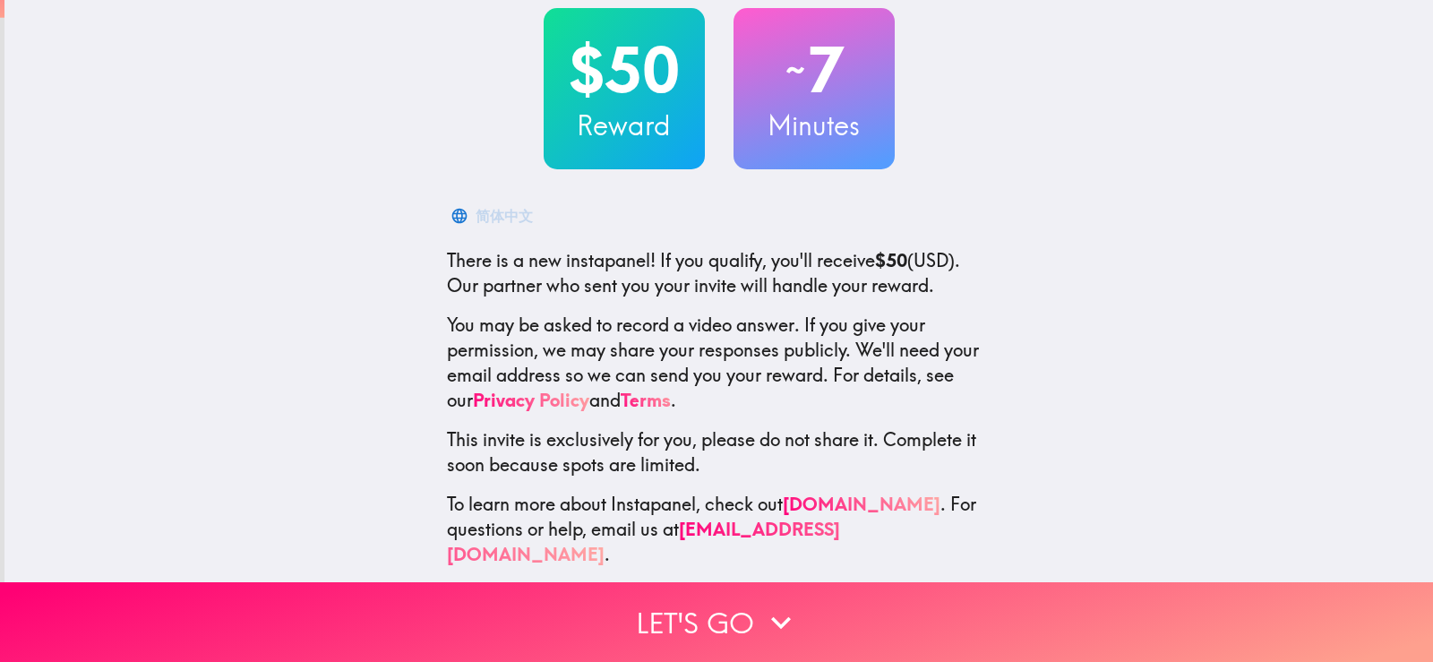
scroll to position [108, 0]
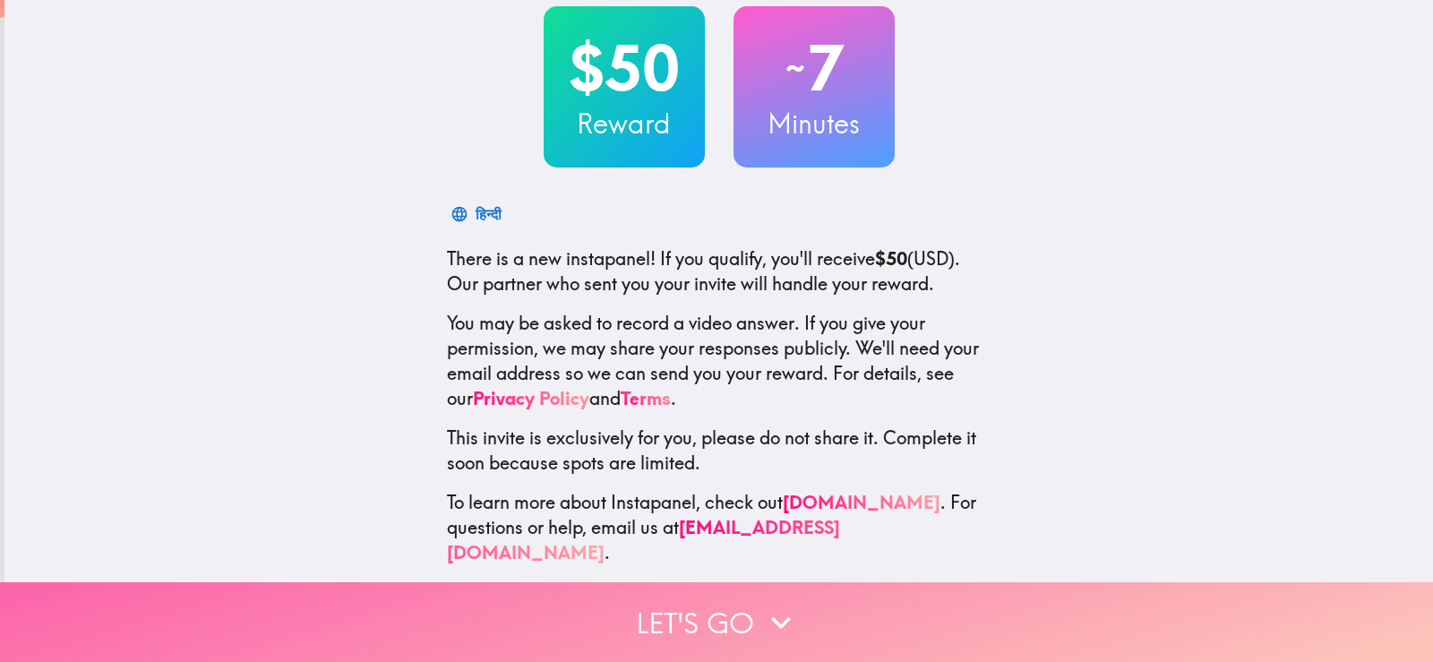
click at [761, 609] on icon "button" at bounding box center [780, 622] width 39 height 39
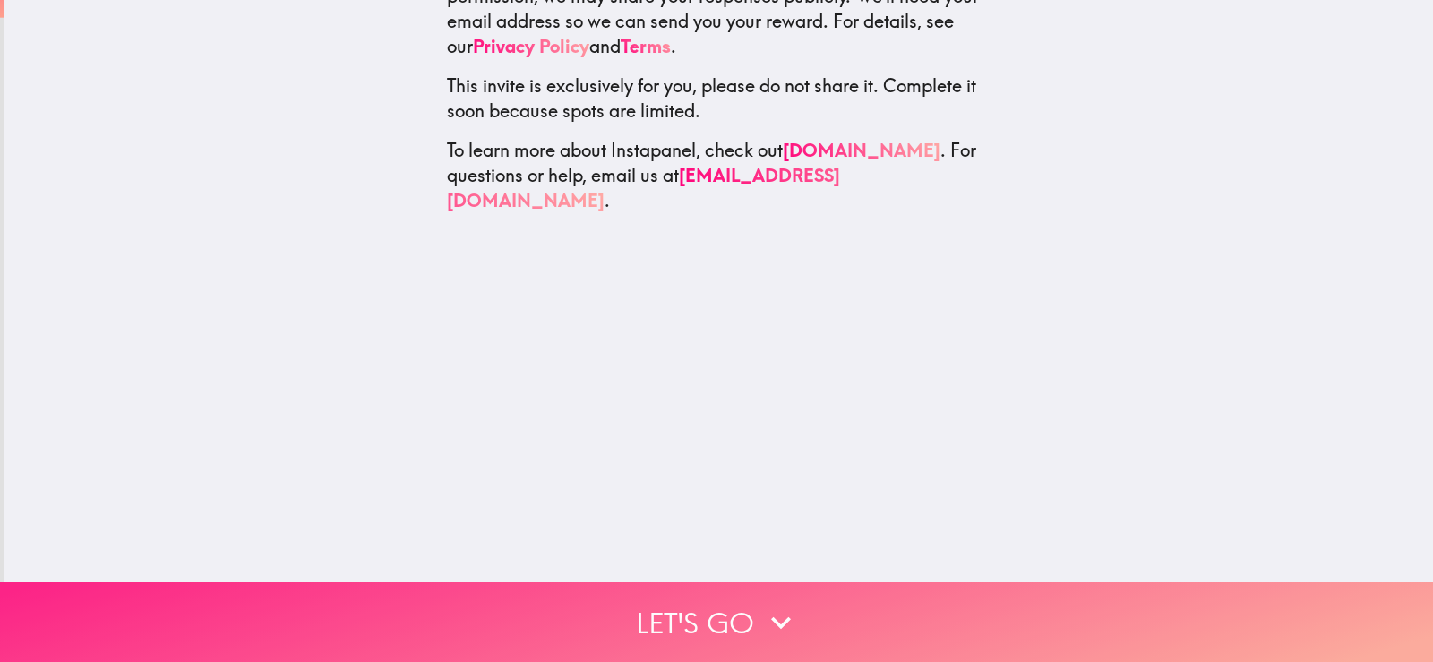
scroll to position [0, 0]
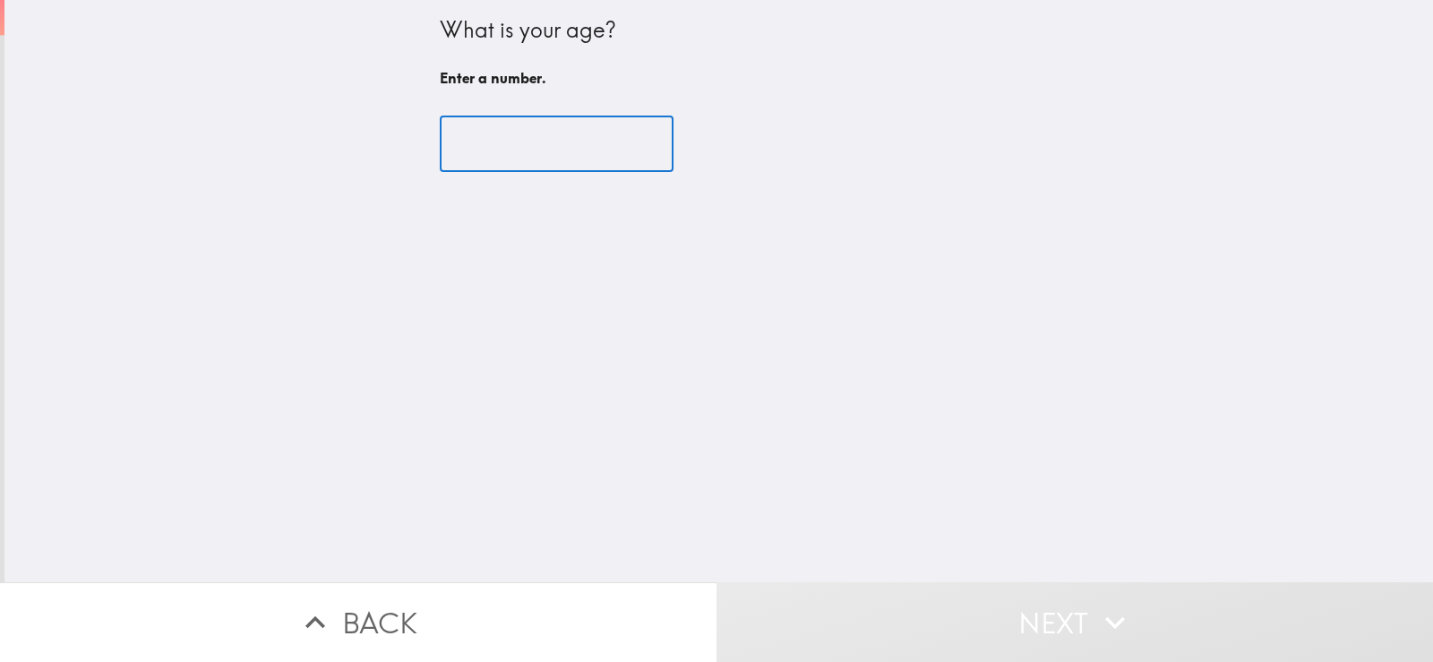
click at [531, 133] on input "number" at bounding box center [557, 144] width 234 height 56
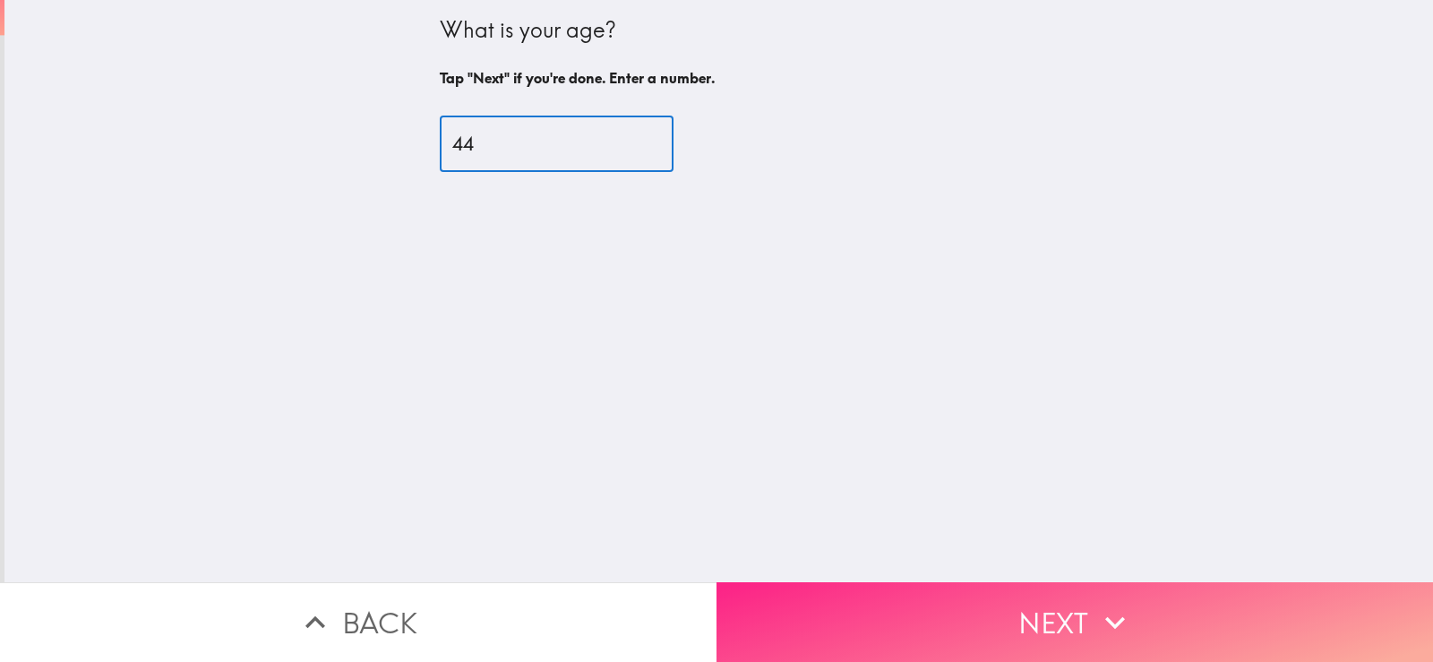
type input "44"
click at [792, 604] on button "Next" at bounding box center [1074, 622] width 716 height 80
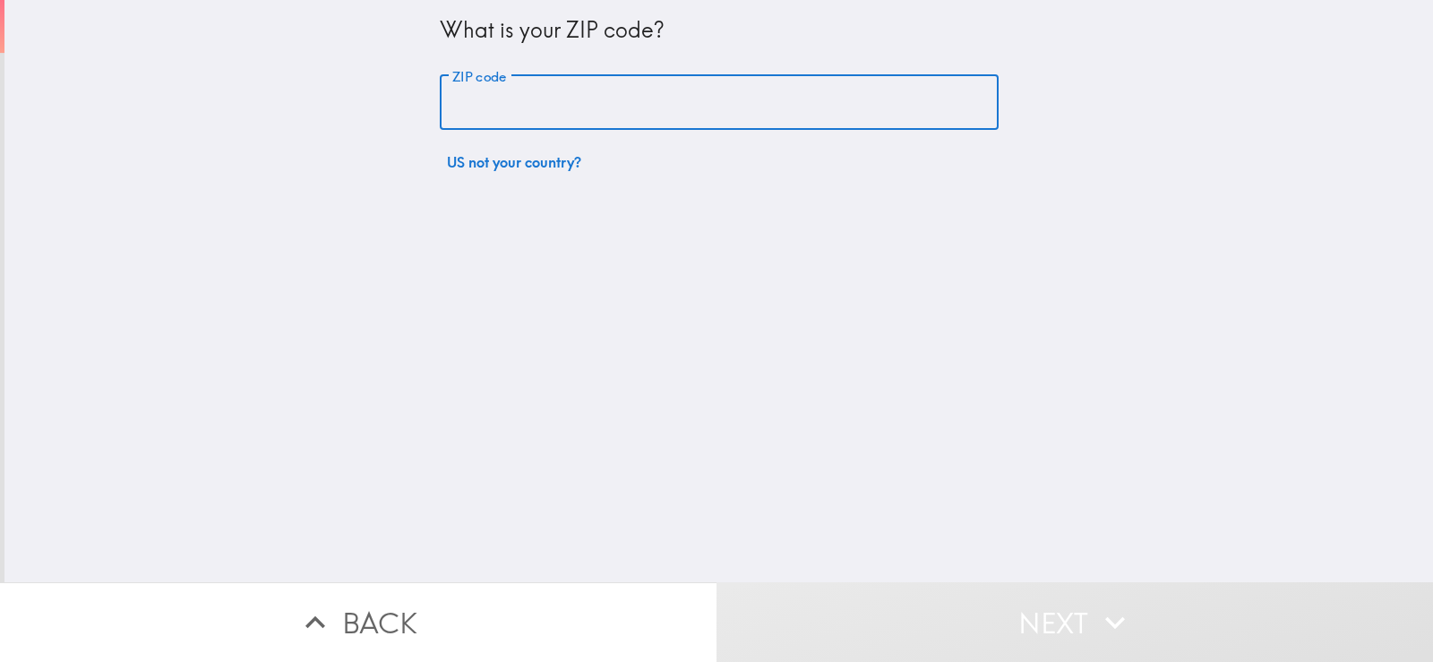
click at [516, 113] on input "ZIP code" at bounding box center [719, 103] width 559 height 56
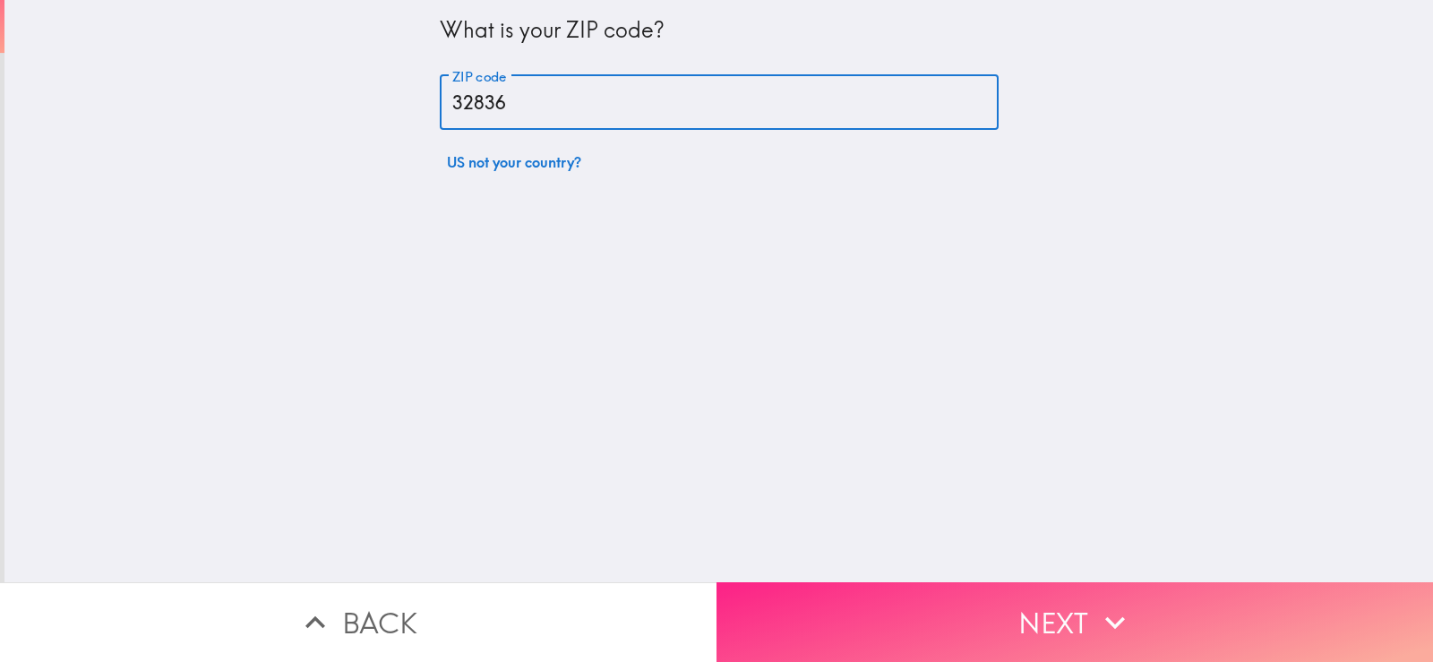
type input "32836"
click at [1040, 613] on button "Next" at bounding box center [1074, 622] width 716 height 80
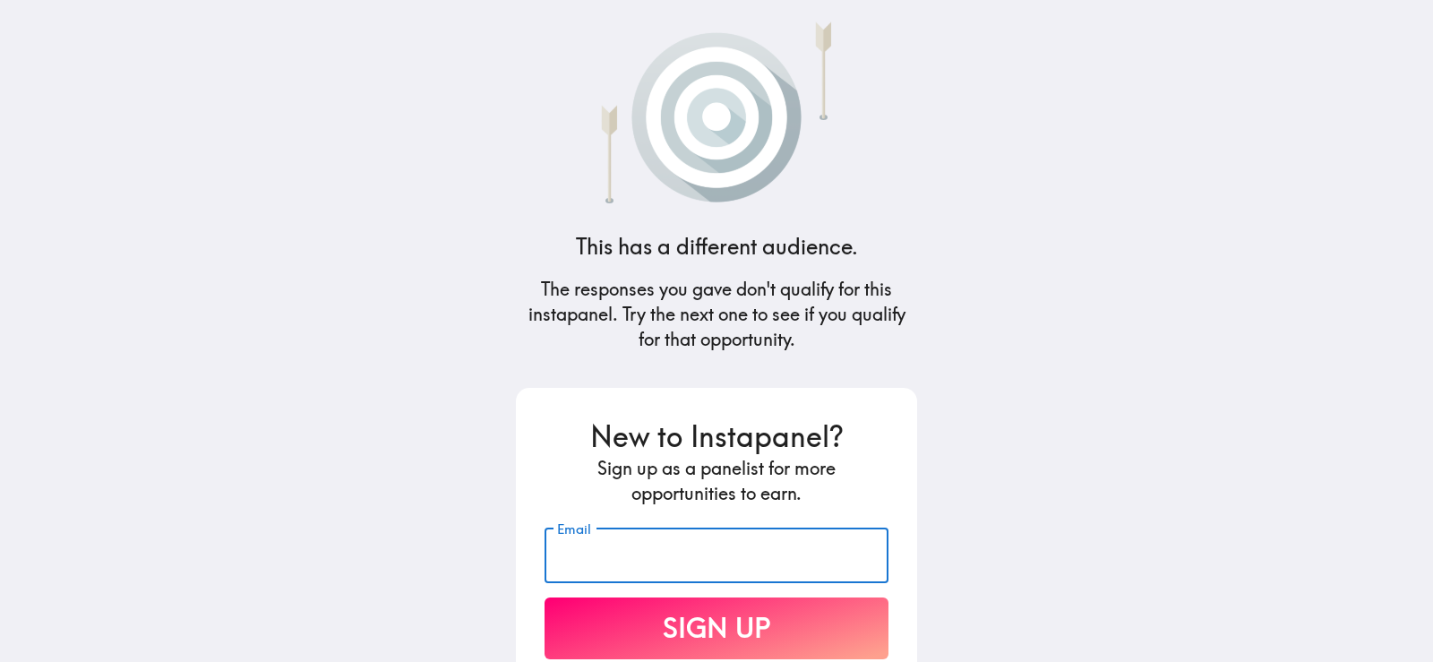
click at [651, 561] on input "Email" at bounding box center [716, 555] width 344 height 56
type input "[EMAIL_ADDRESS][DOMAIN_NAME]"
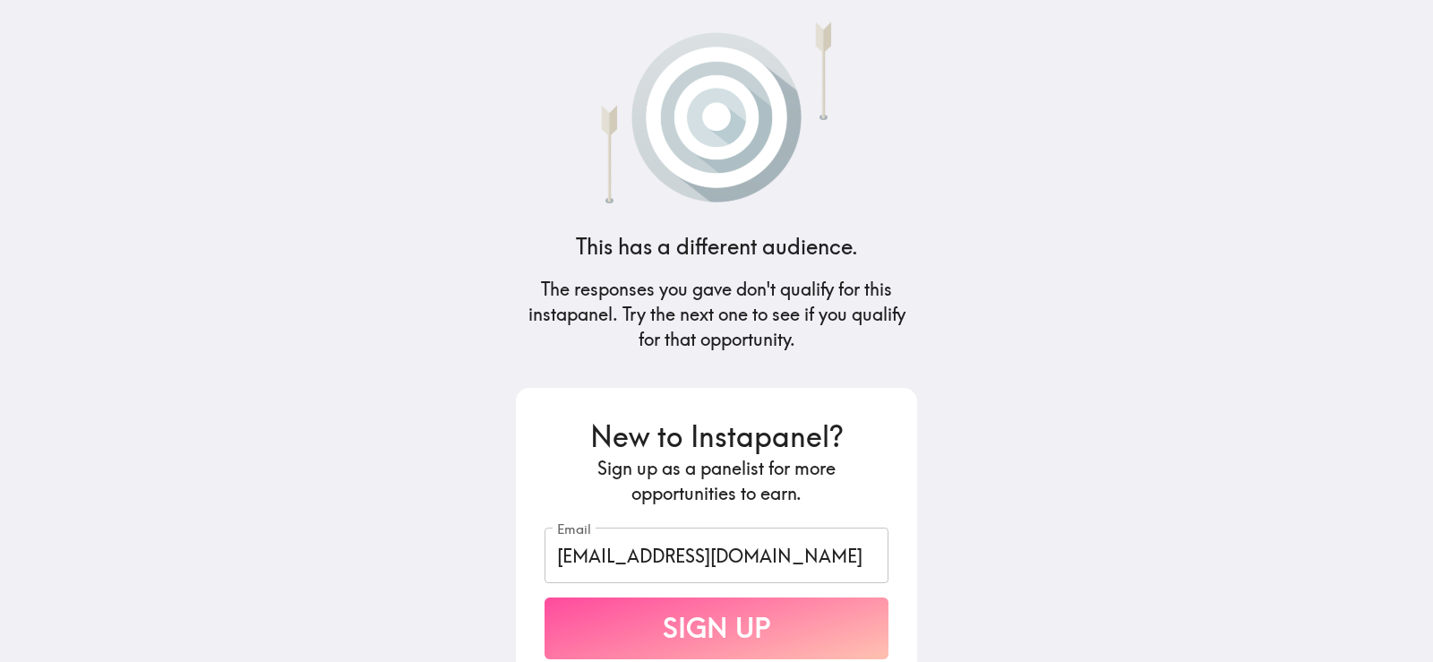
click at [662, 632] on button "Sign Up" at bounding box center [716, 628] width 344 height 62
